Goal: Find specific page/section: Find specific page/section

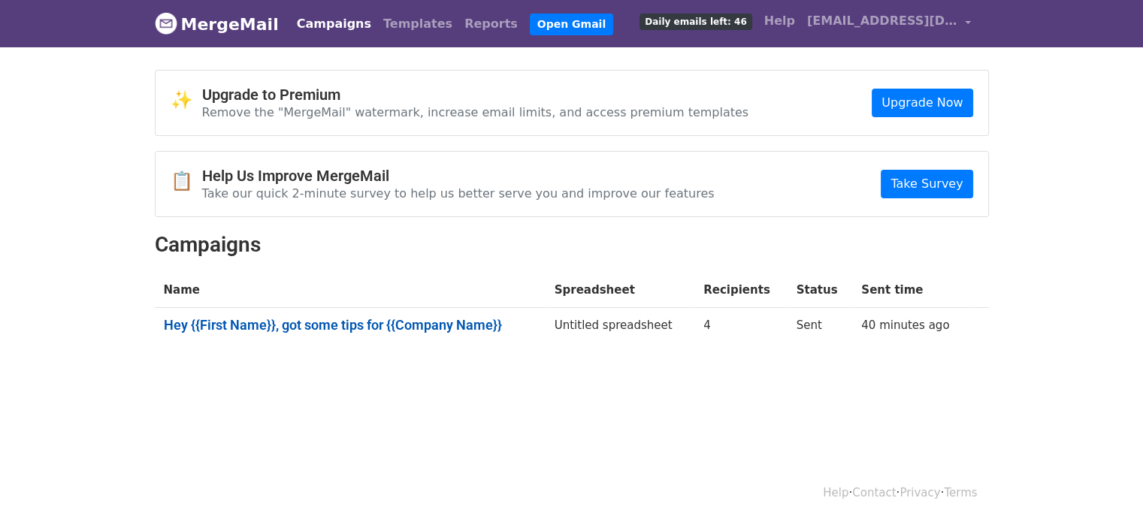
click at [454, 325] on link "Hey {{First Name}}, got some tips for {{Company Name}}" at bounding box center [350, 325] width 373 height 17
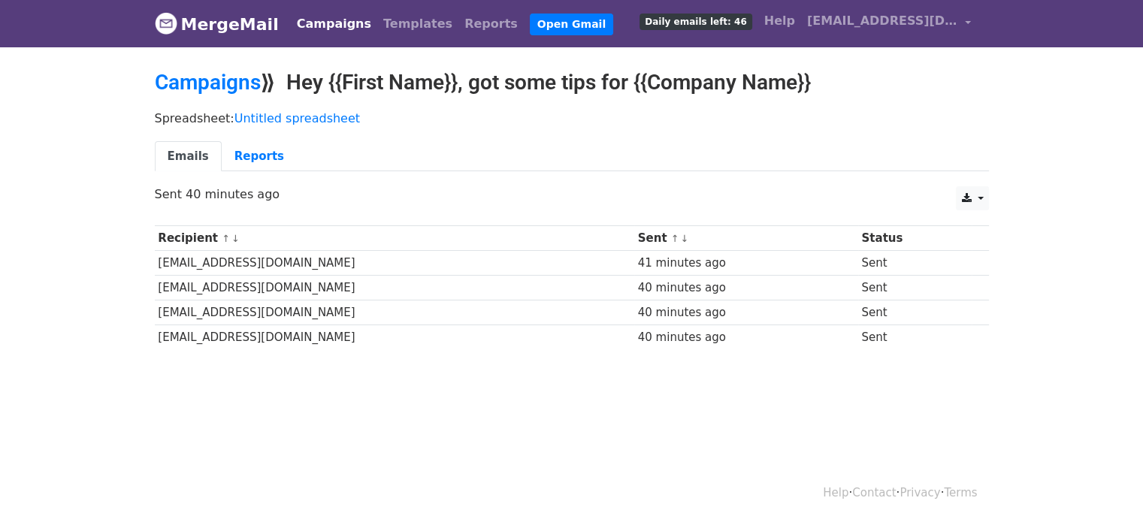
scroll to position [2, 0]
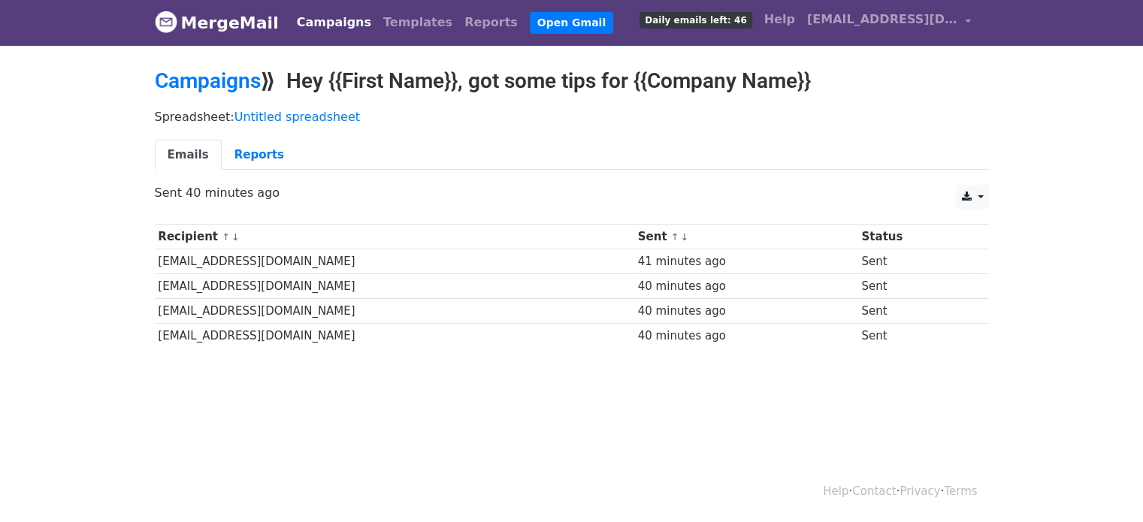
click at [223, 32] on link "MergeMail" at bounding box center [217, 23] width 124 height 32
